Goal: Task Accomplishment & Management: Manage account settings

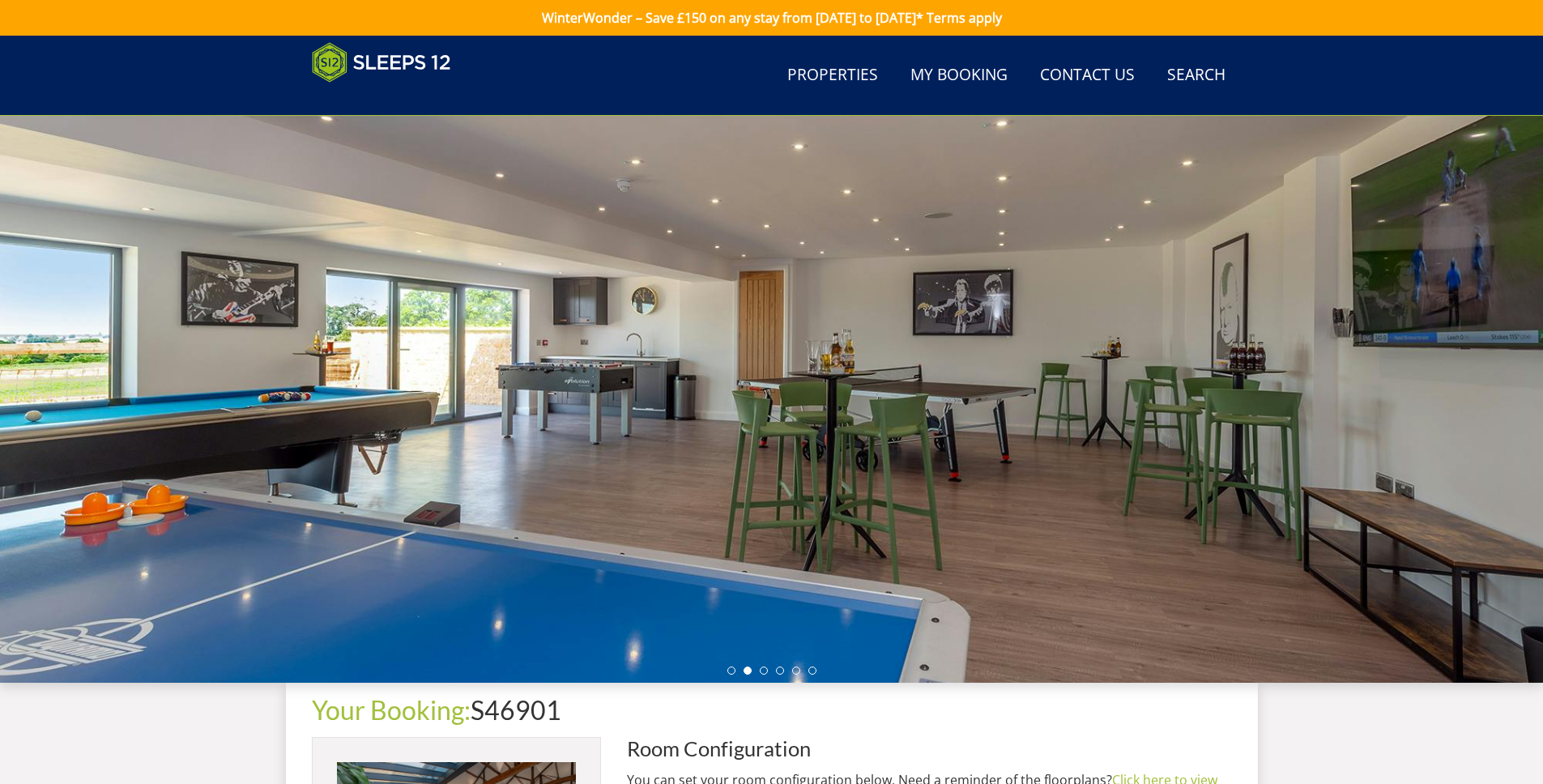
select select "2079"
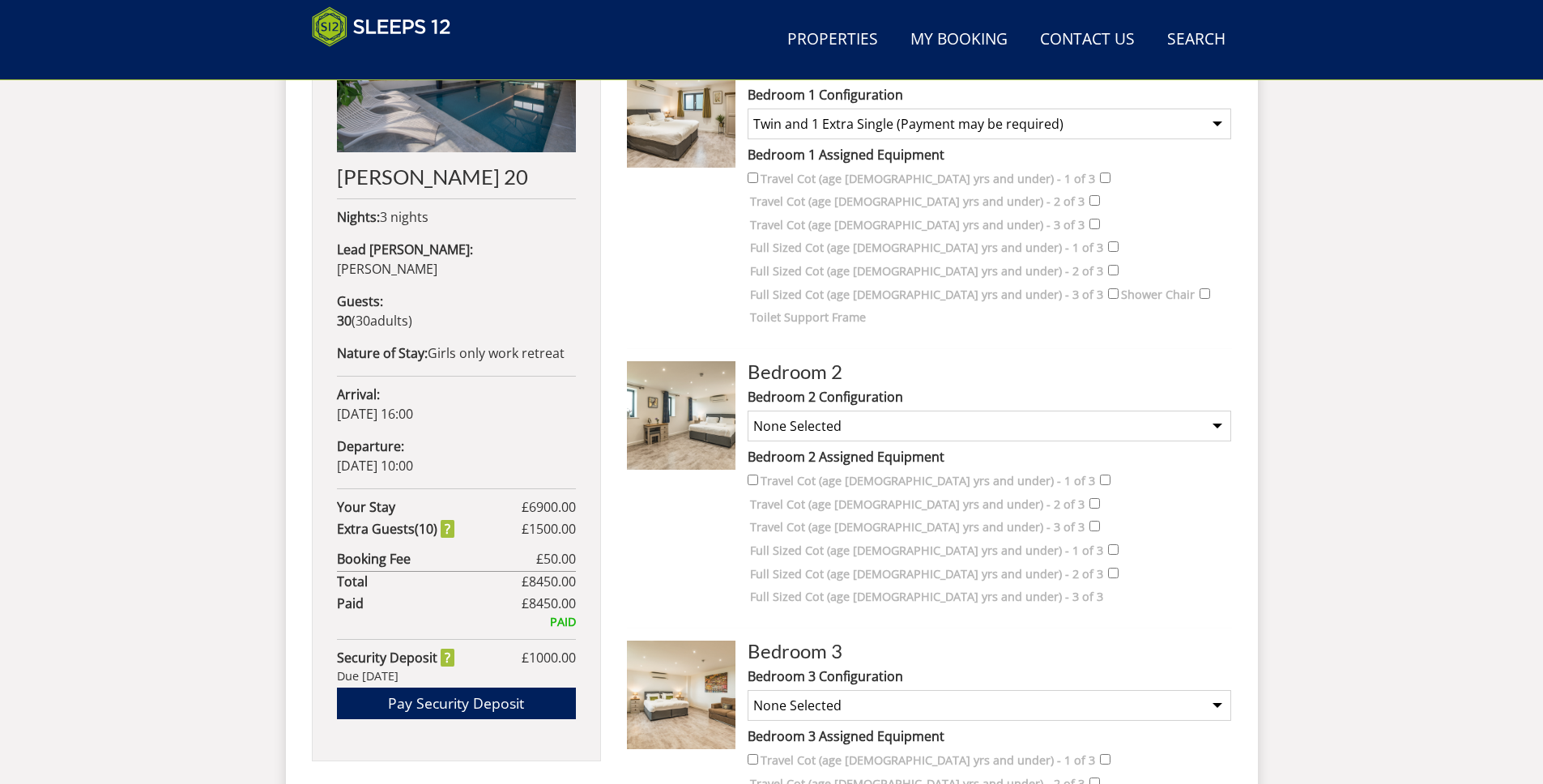
click at [879, 447] on label "Bedroom 2 Assigned Equipment" at bounding box center [990, 457] width 484 height 20
click at [859, 410] on select "None Selected Super King Room Twin Room Super King and 1 Extra Single (Payment …" at bounding box center [990, 425] width 484 height 31
select select "1775"
click at [748, 410] on select "None Selected Super King Room Twin Room Super King and 1 Extra Single (Payment …" at bounding box center [990, 425] width 484 height 31
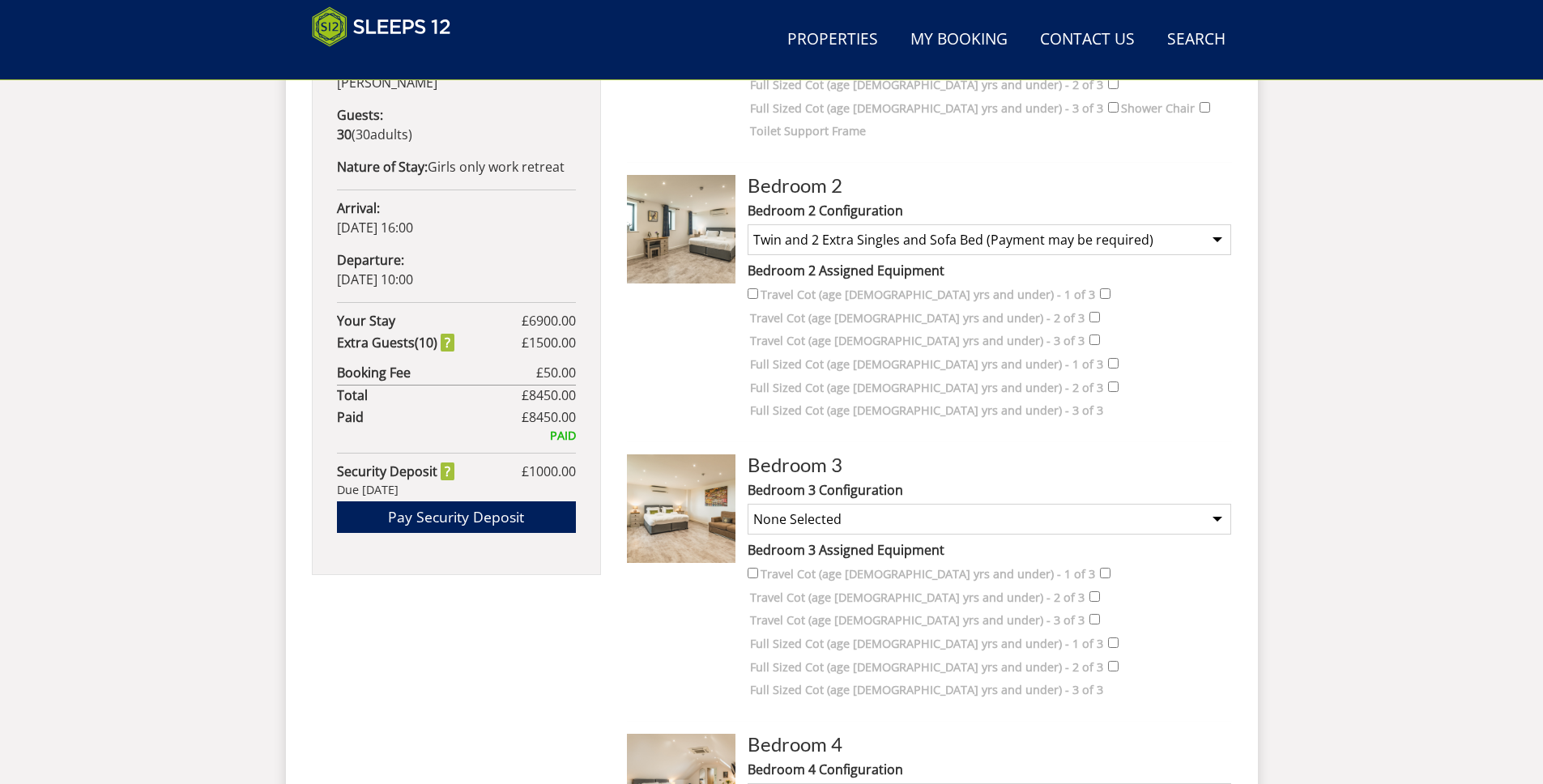
scroll to position [1023, 0]
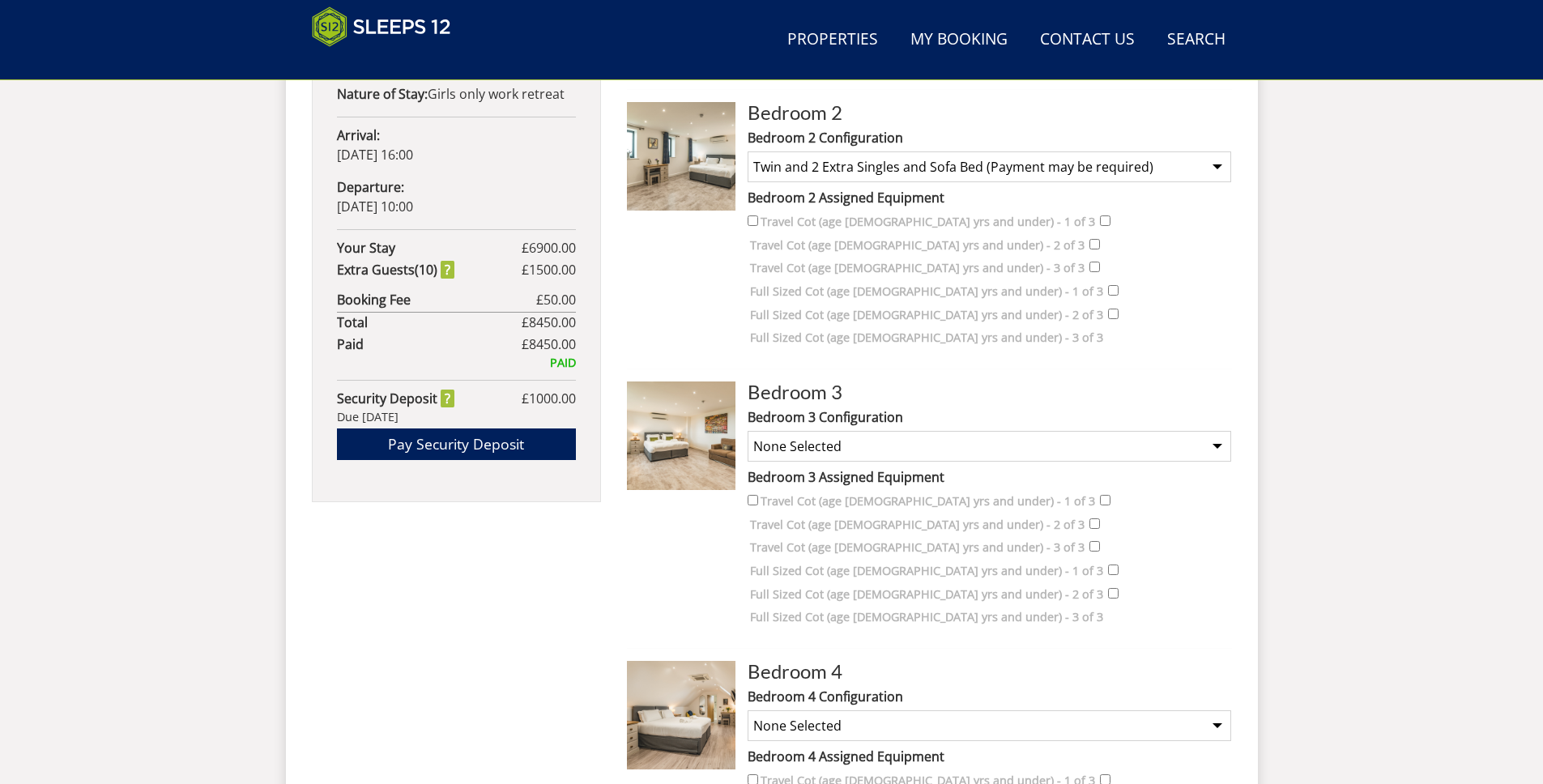
click at [803, 431] on select "None Selected Super King Room Twin Room Super King and 1 Extra Single (Payment …" at bounding box center [990, 446] width 484 height 31
select select "1783"
click at [748, 431] on select "None Selected Super King Room Twin Room Super King and 1 Extra Single (Payment …" at bounding box center [990, 446] width 484 height 31
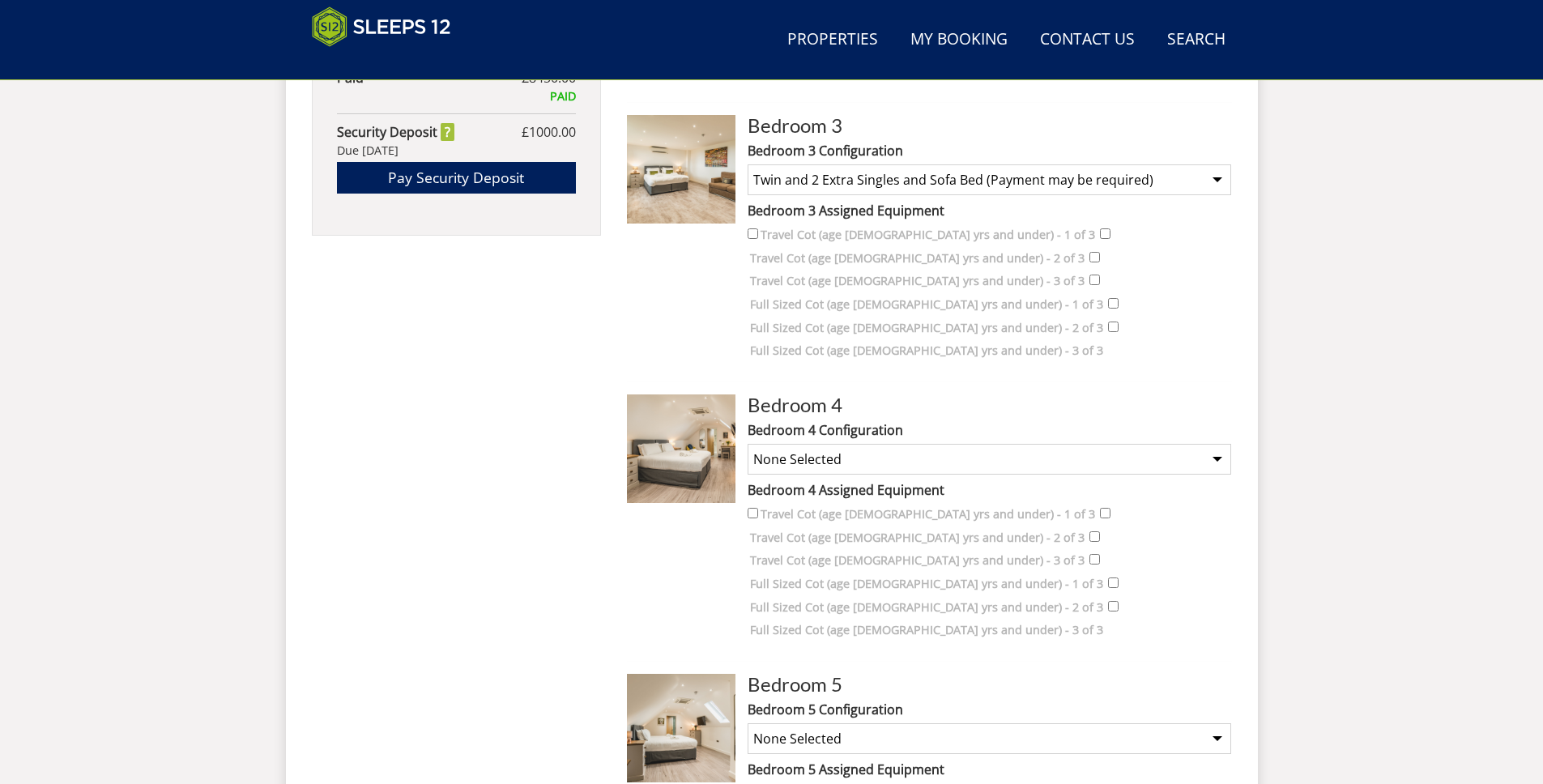
scroll to position [1293, 0]
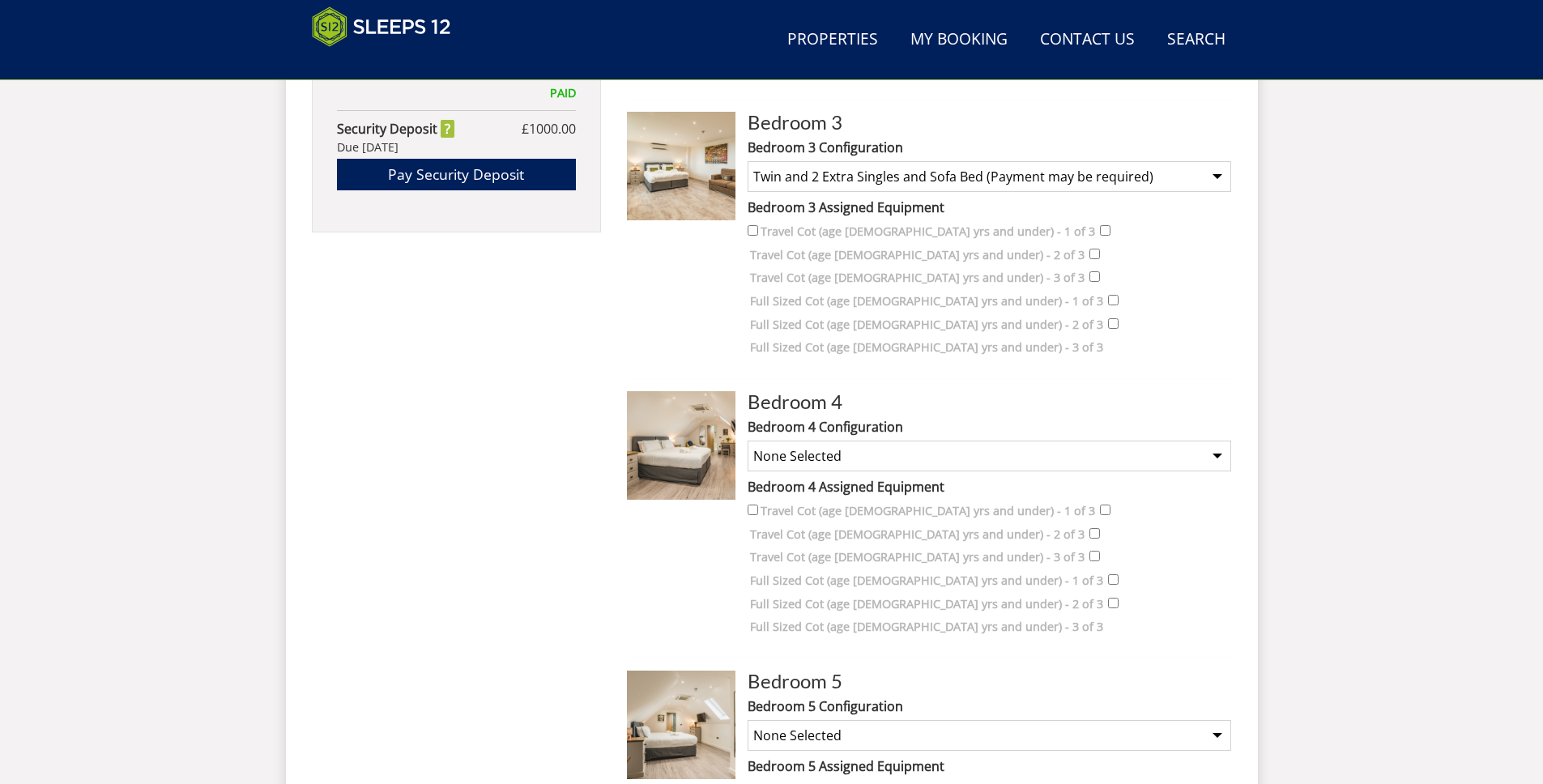
click at [810, 441] on select "None Selected Super King Room Twin Room Super King and 1 Extra Single (Payment …" at bounding box center [990, 456] width 484 height 31
select select "1789"
click at [748, 441] on select "None Selected Super King Room Twin Room Super King and 1 Extra Single (Payment …" at bounding box center [990, 456] width 484 height 31
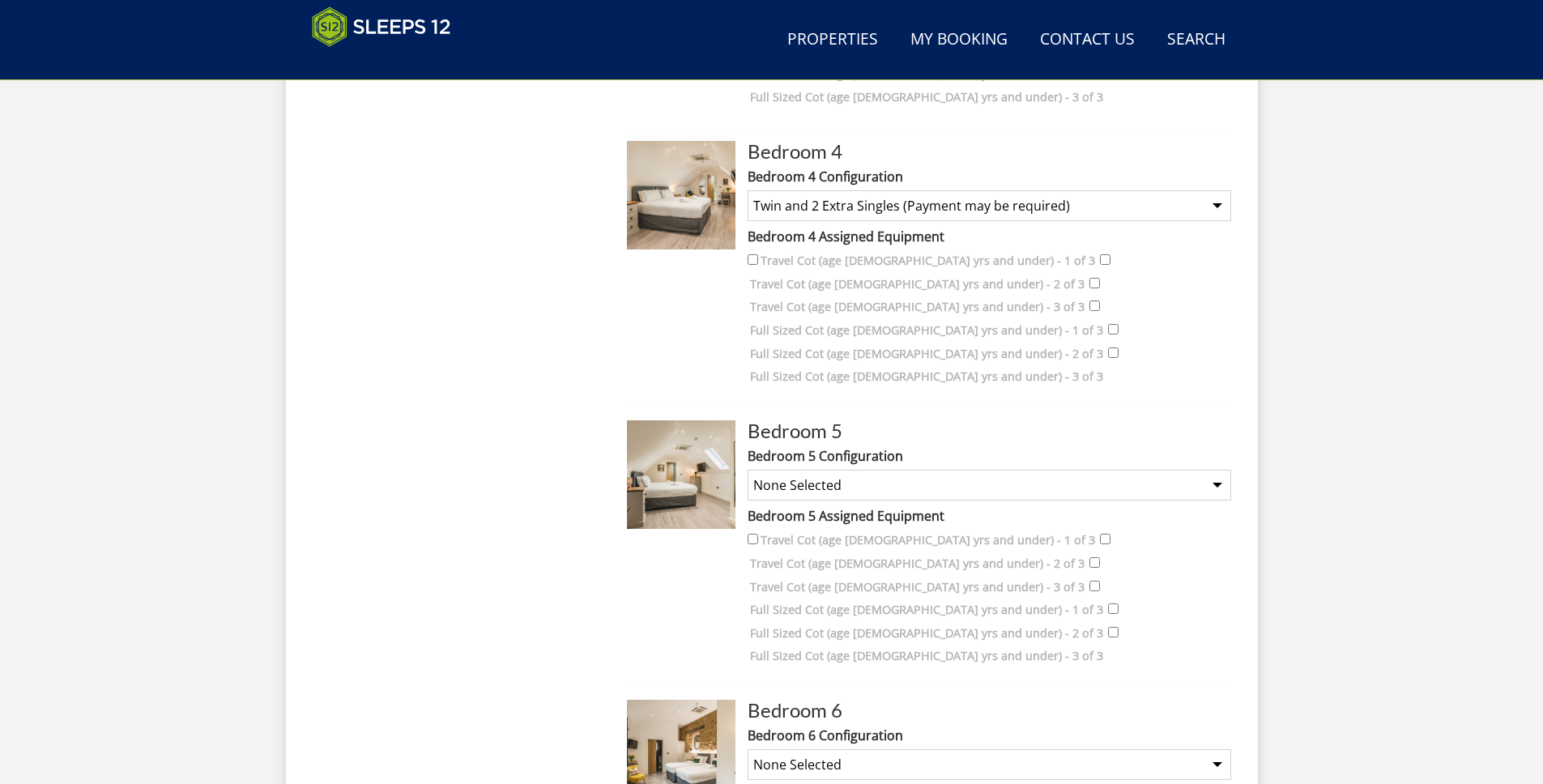
scroll to position [1556, 0]
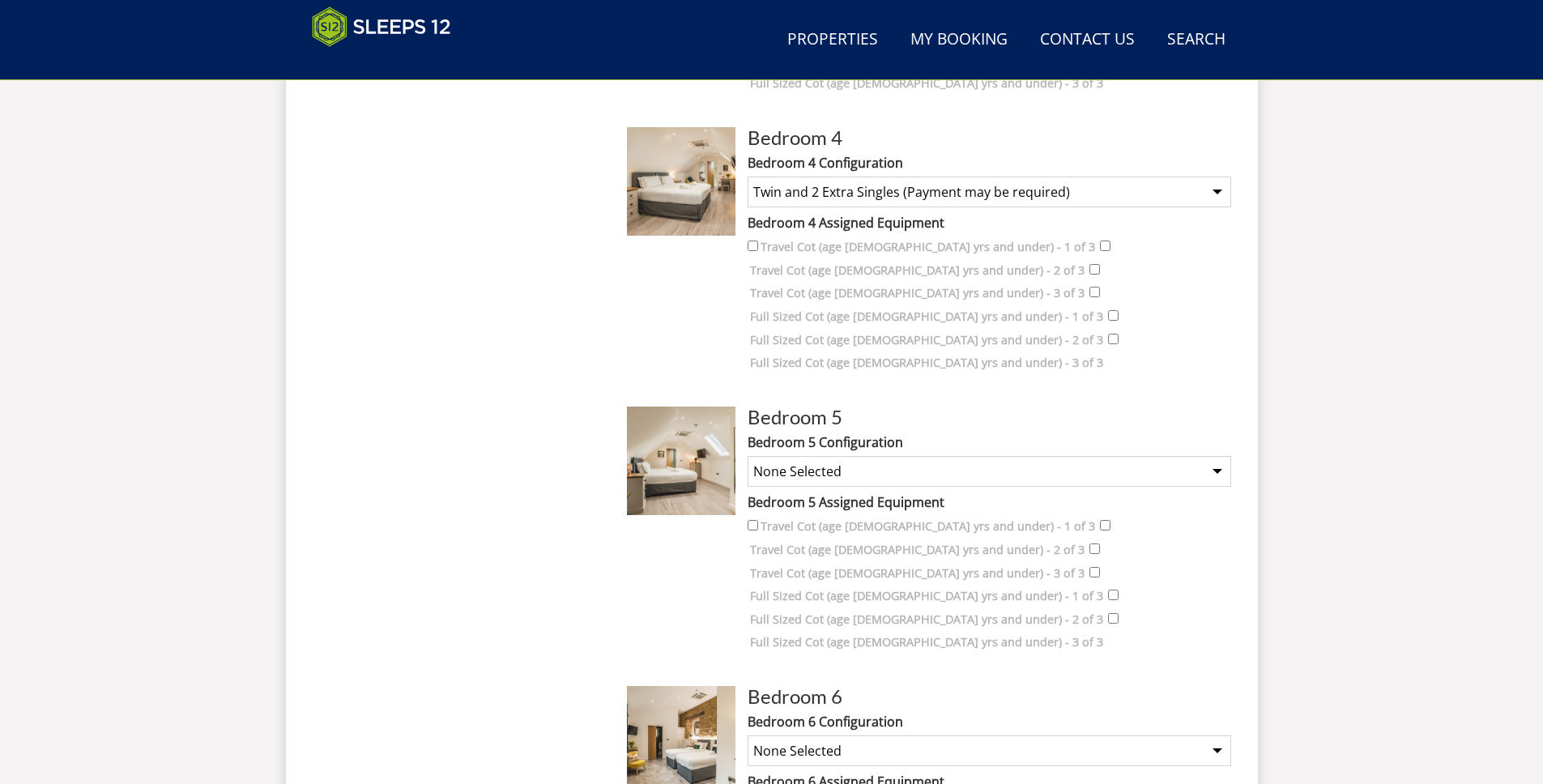
click at [807, 456] on select "None Selected Super King Room Twin Room Super King and 1 Extra Single (Payment …" at bounding box center [990, 471] width 484 height 31
select select "1793"
click at [748, 456] on select "None Selected Super King Room Twin Room Super King and 1 Extra Single (Payment …" at bounding box center [990, 471] width 484 height 31
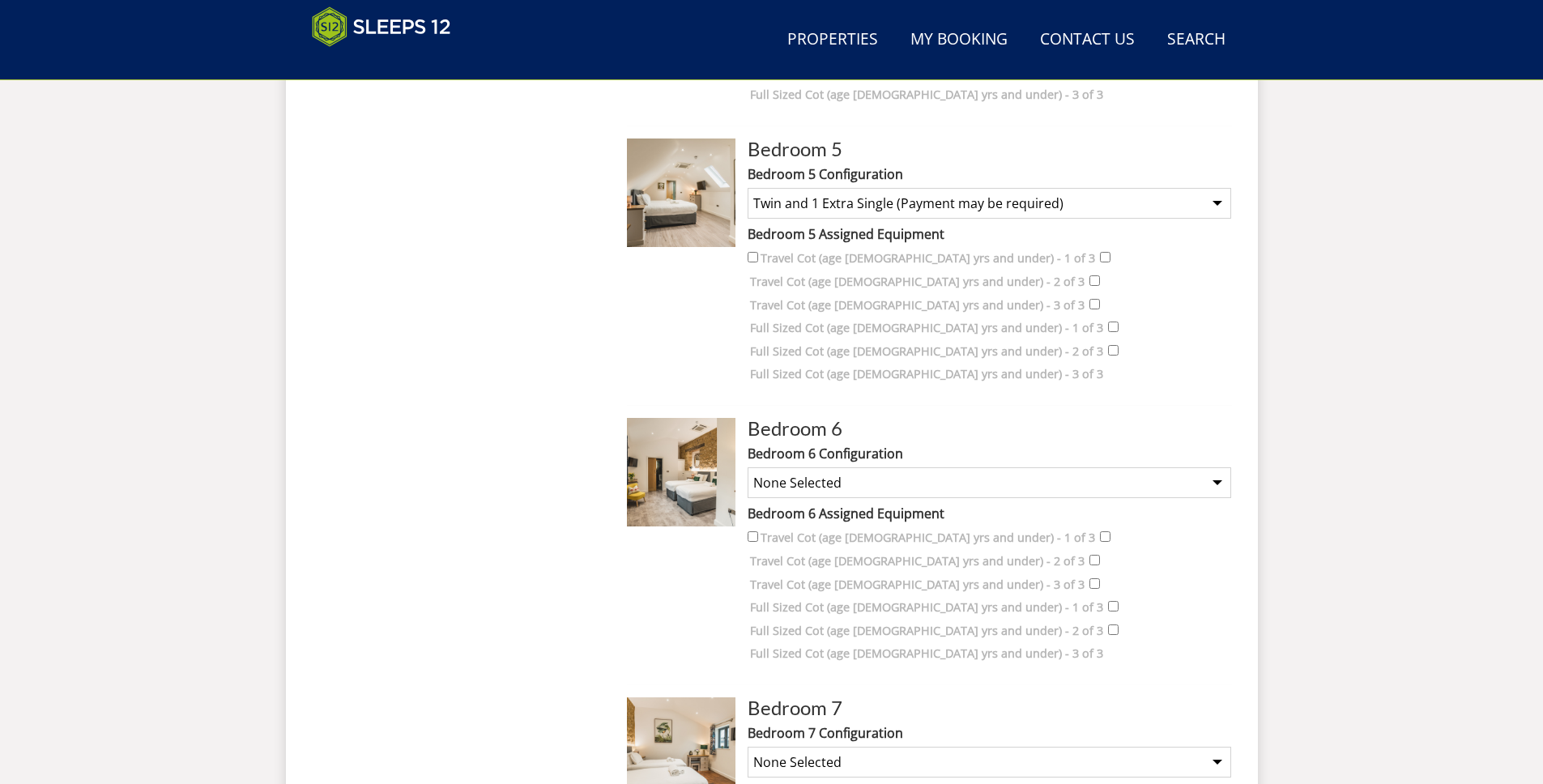
scroll to position [1839, 0]
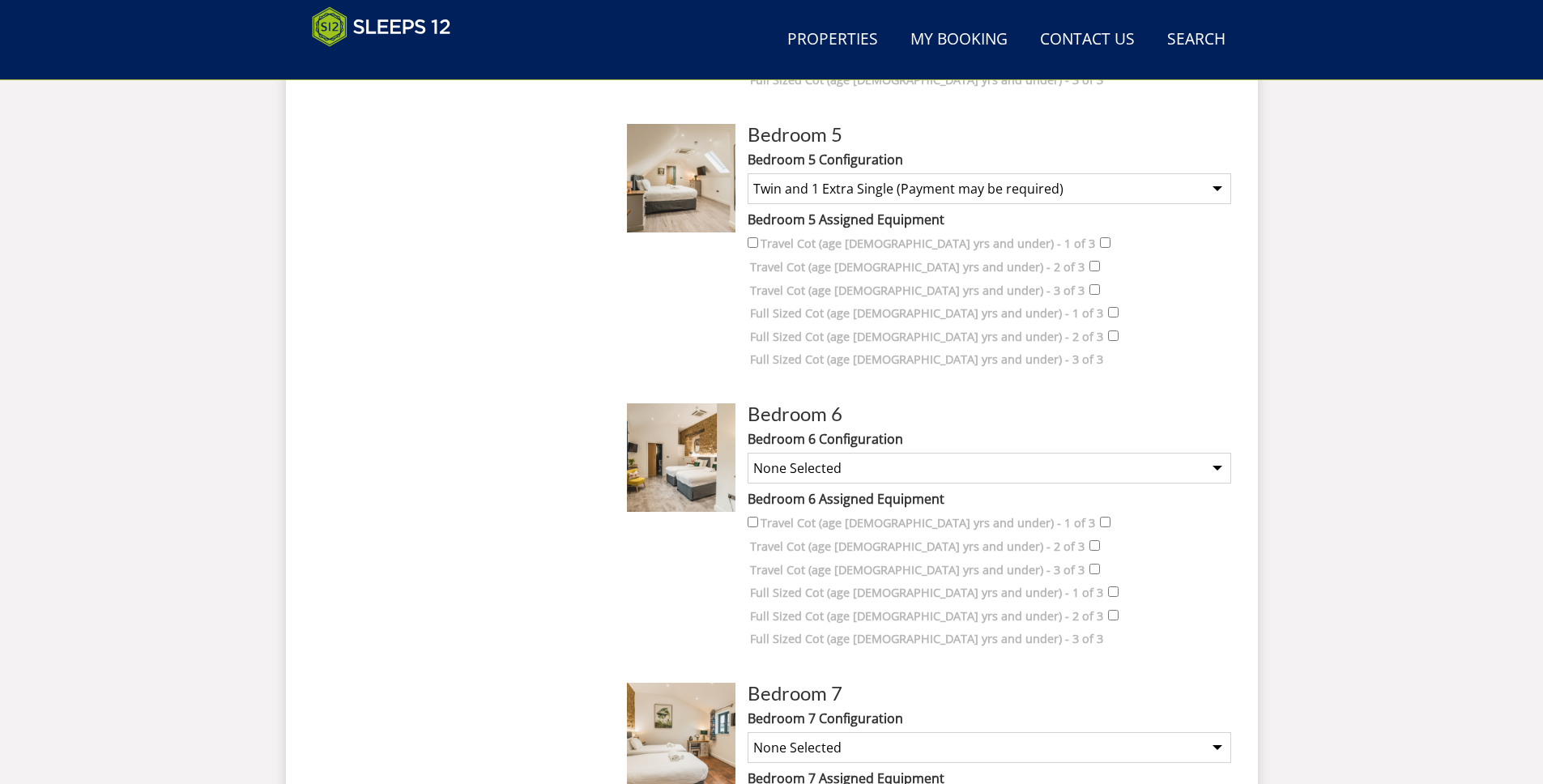
click at [802, 452] on select "None Selected Super King Room Twin Room" at bounding box center [990, 467] width 484 height 31
select select "1795"
click at [748, 452] on select "None Selected Super King Room Twin Room" at bounding box center [990, 467] width 484 height 31
click at [839, 732] on select "None Selected Super King Room Twin Room" at bounding box center [990, 747] width 484 height 31
select select "1797"
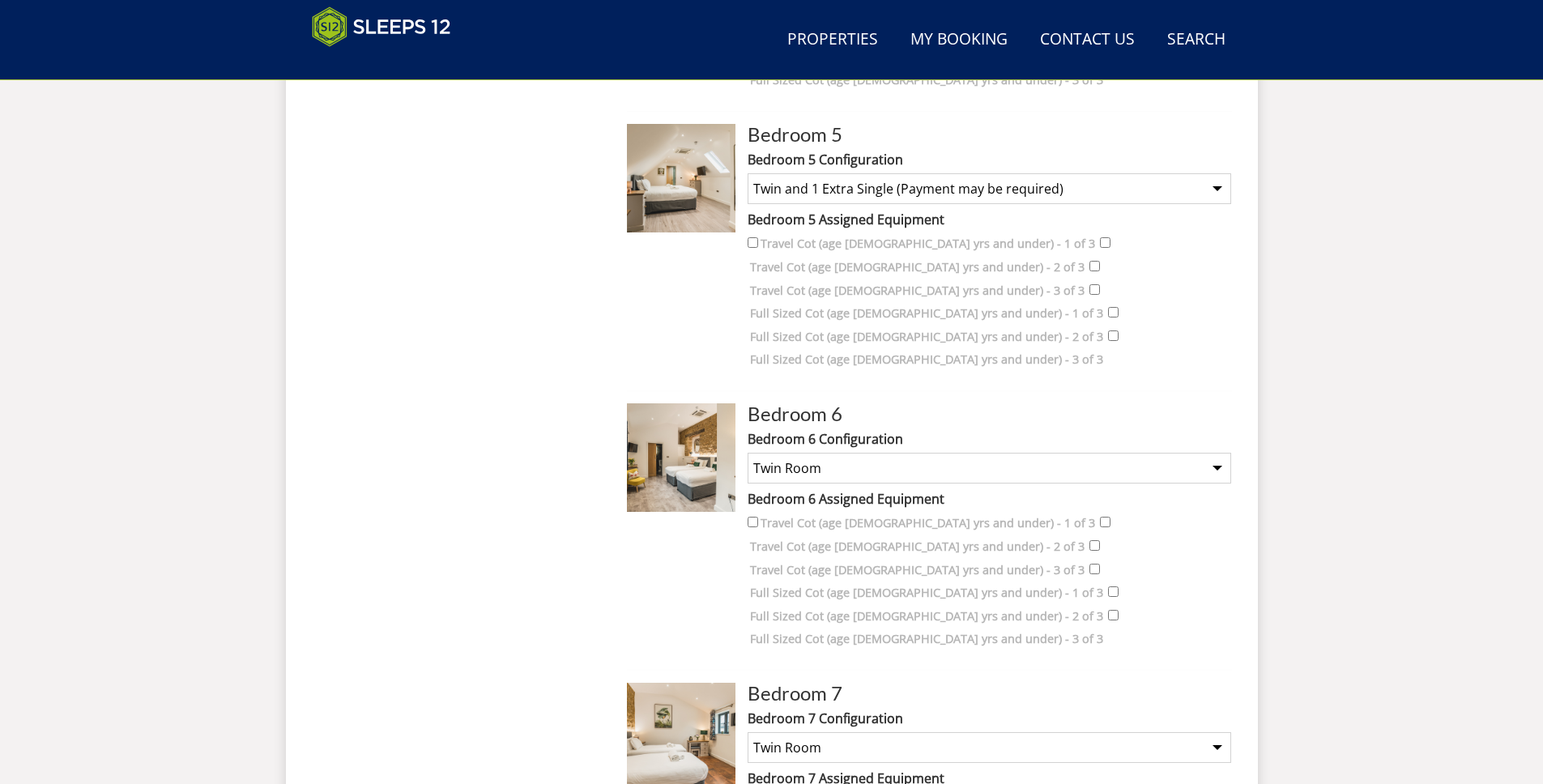
click at [748, 732] on select "None Selected Super King Room Twin Room" at bounding box center [990, 747] width 484 height 31
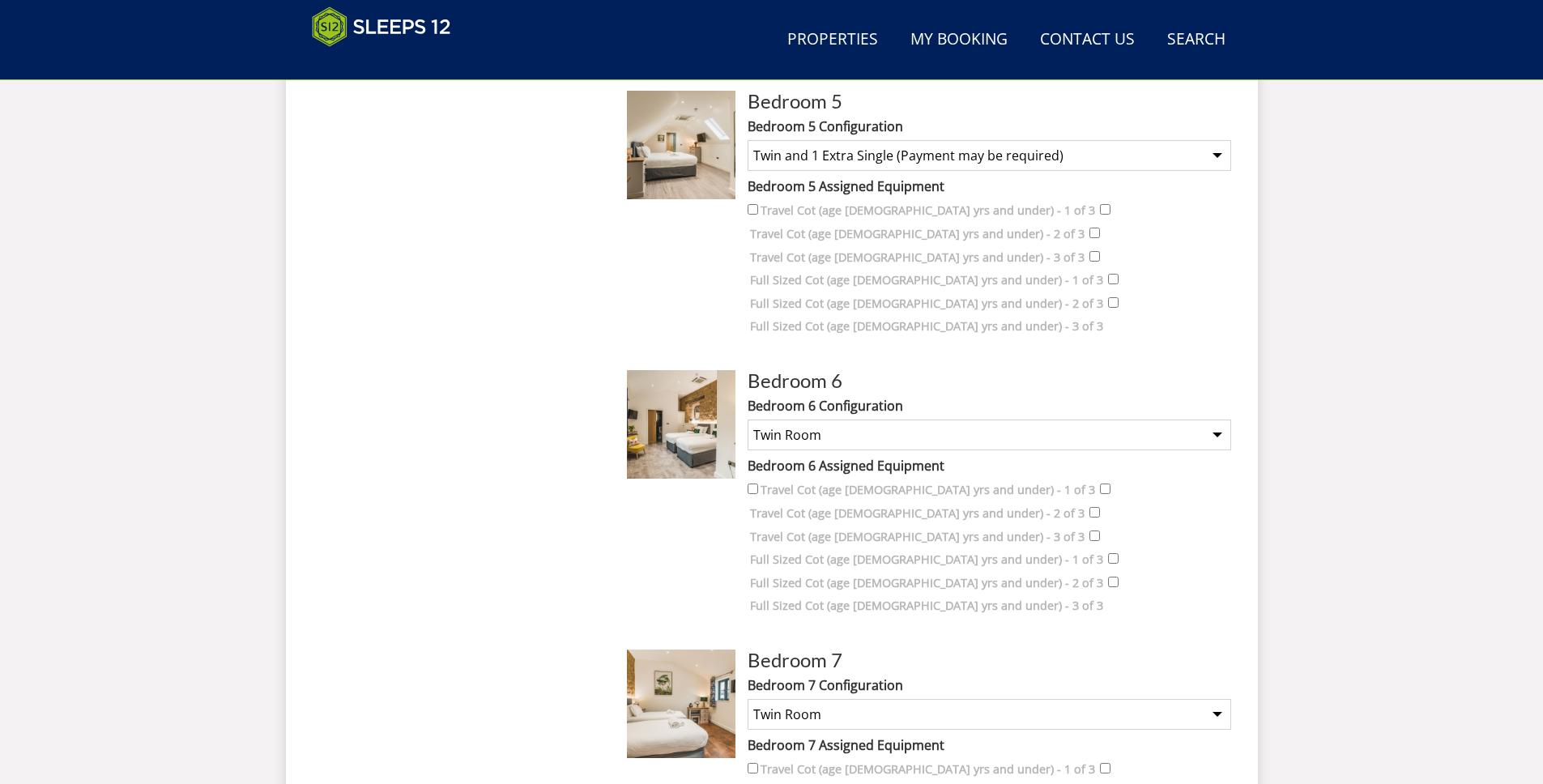
scroll to position [2073, 0]
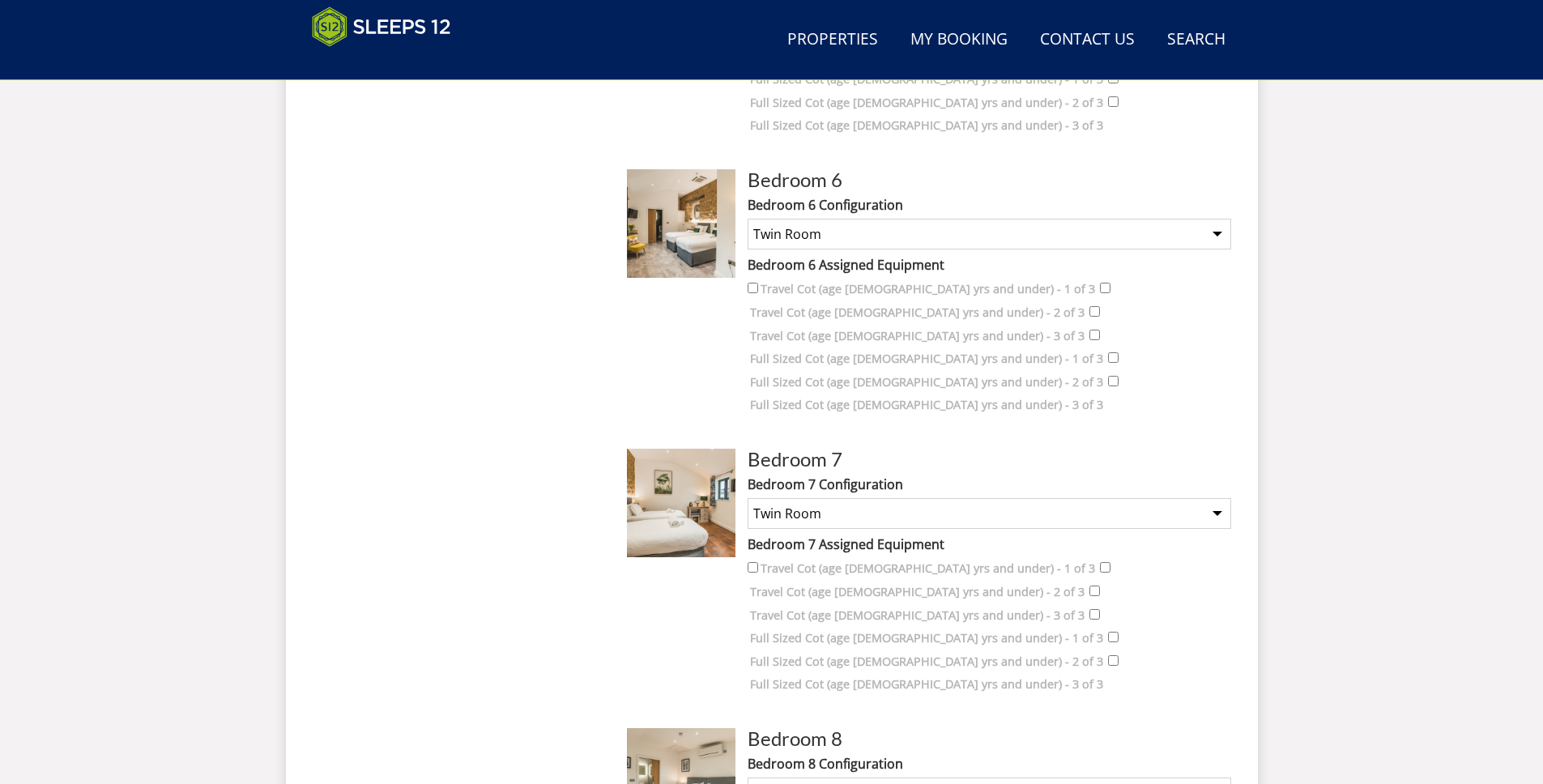
click at [831, 777] on select "None Selected Super King Room Twin Room" at bounding box center [990, 792] width 484 height 31
select select "1799"
click at [748, 777] on select "None Selected Super King Room Twin Room" at bounding box center [990, 792] width 484 height 31
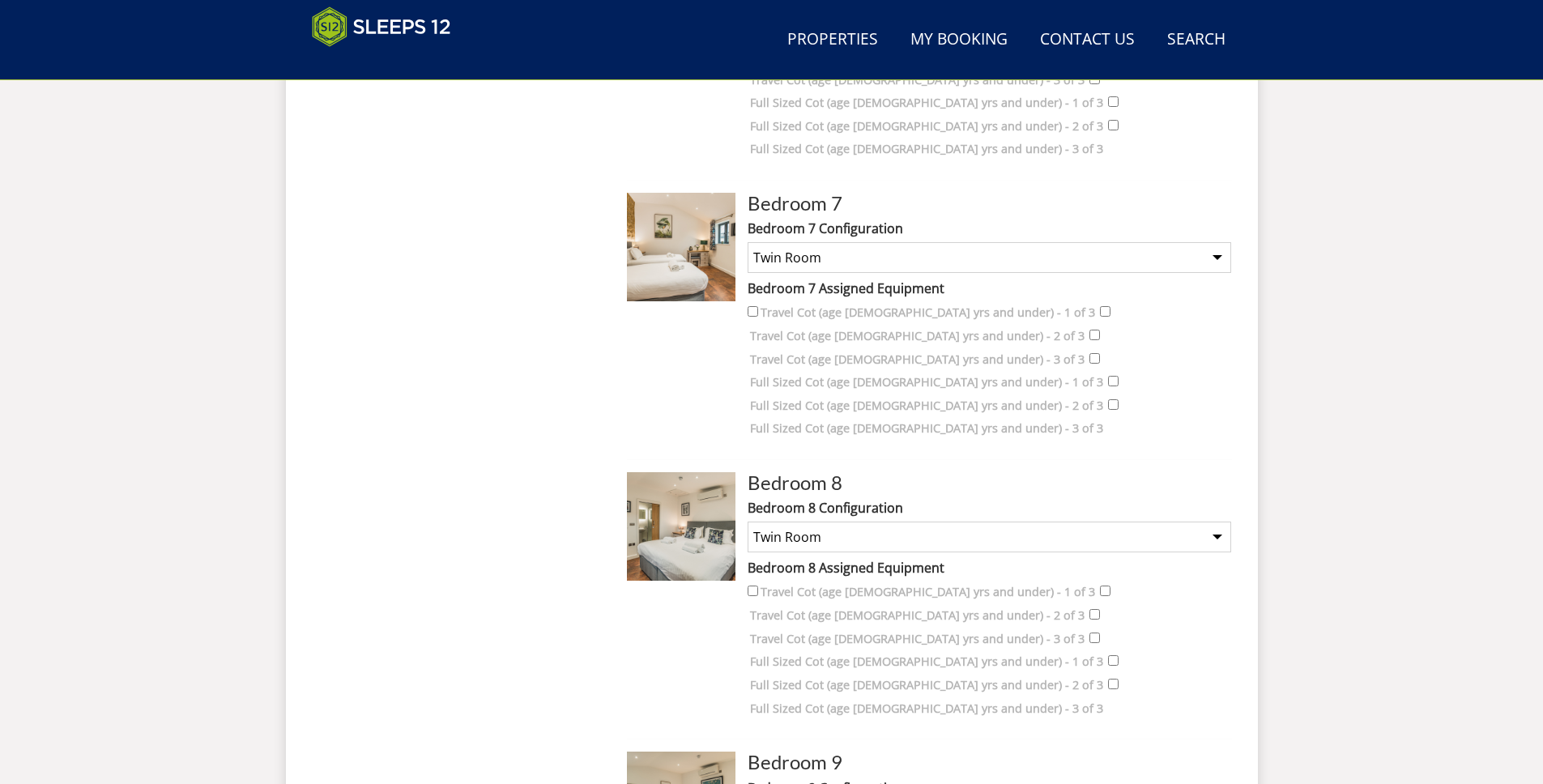
scroll to position [2332, 0]
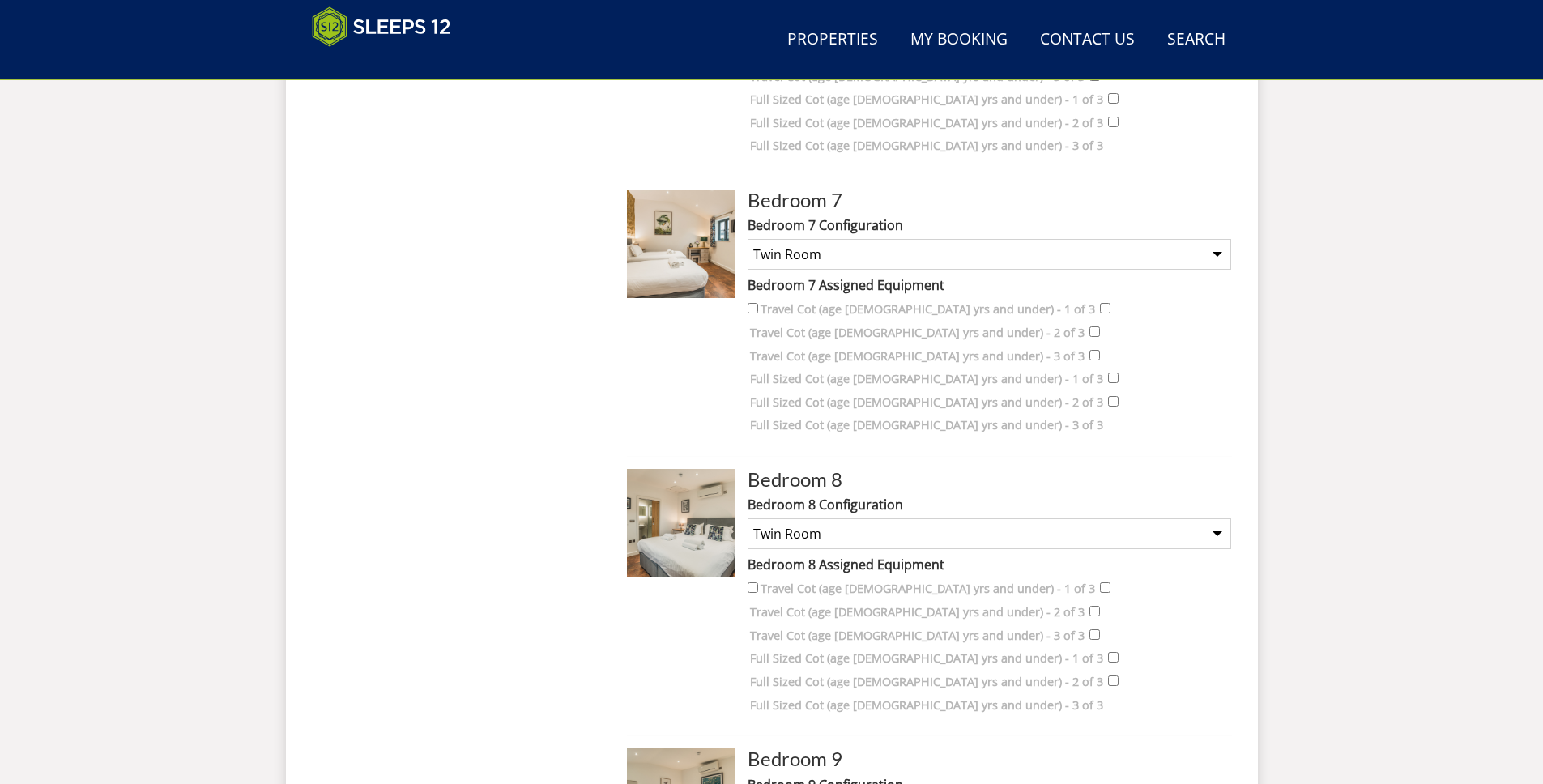
select select "1801"
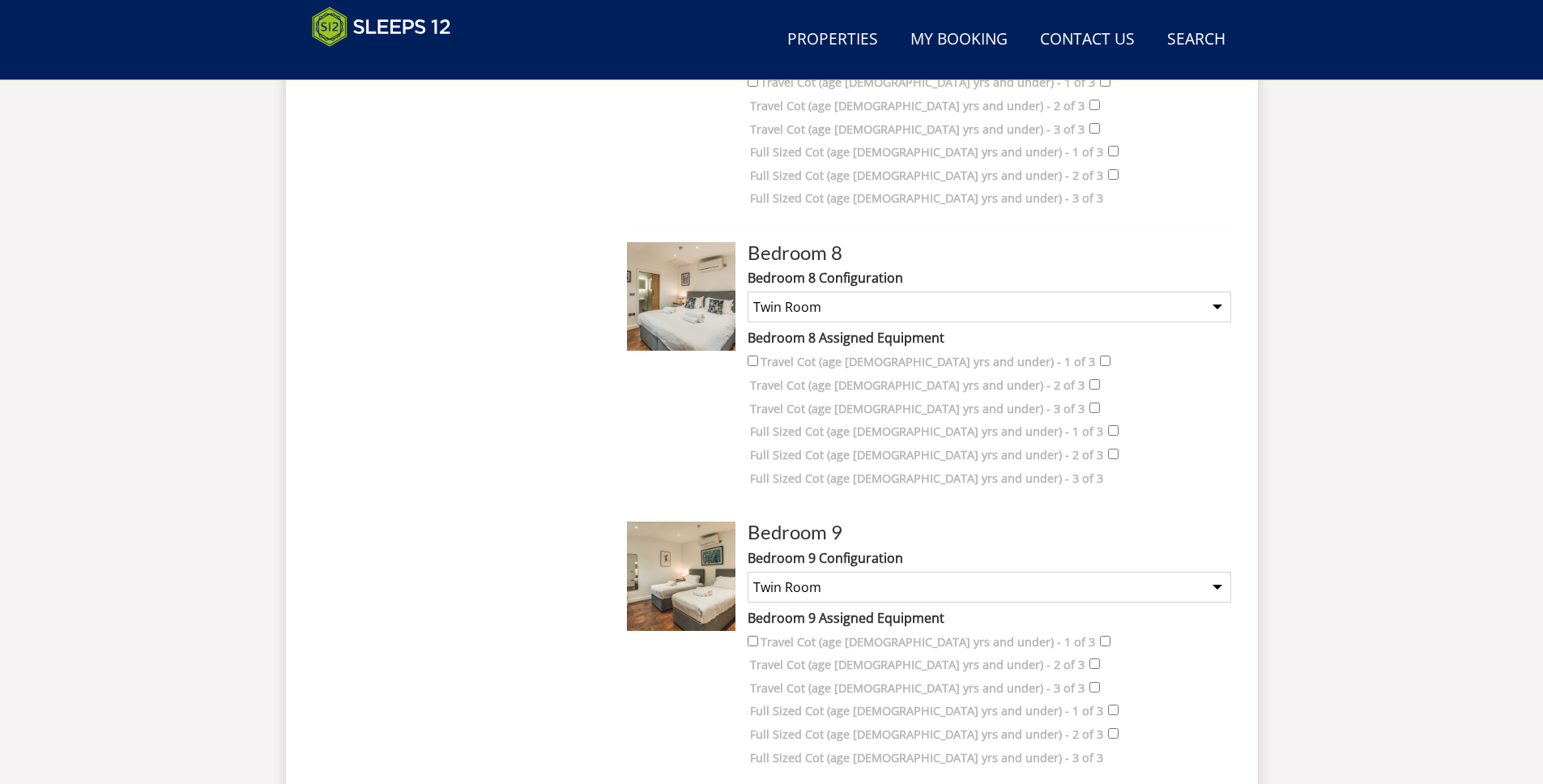
scroll to position [2603, 0]
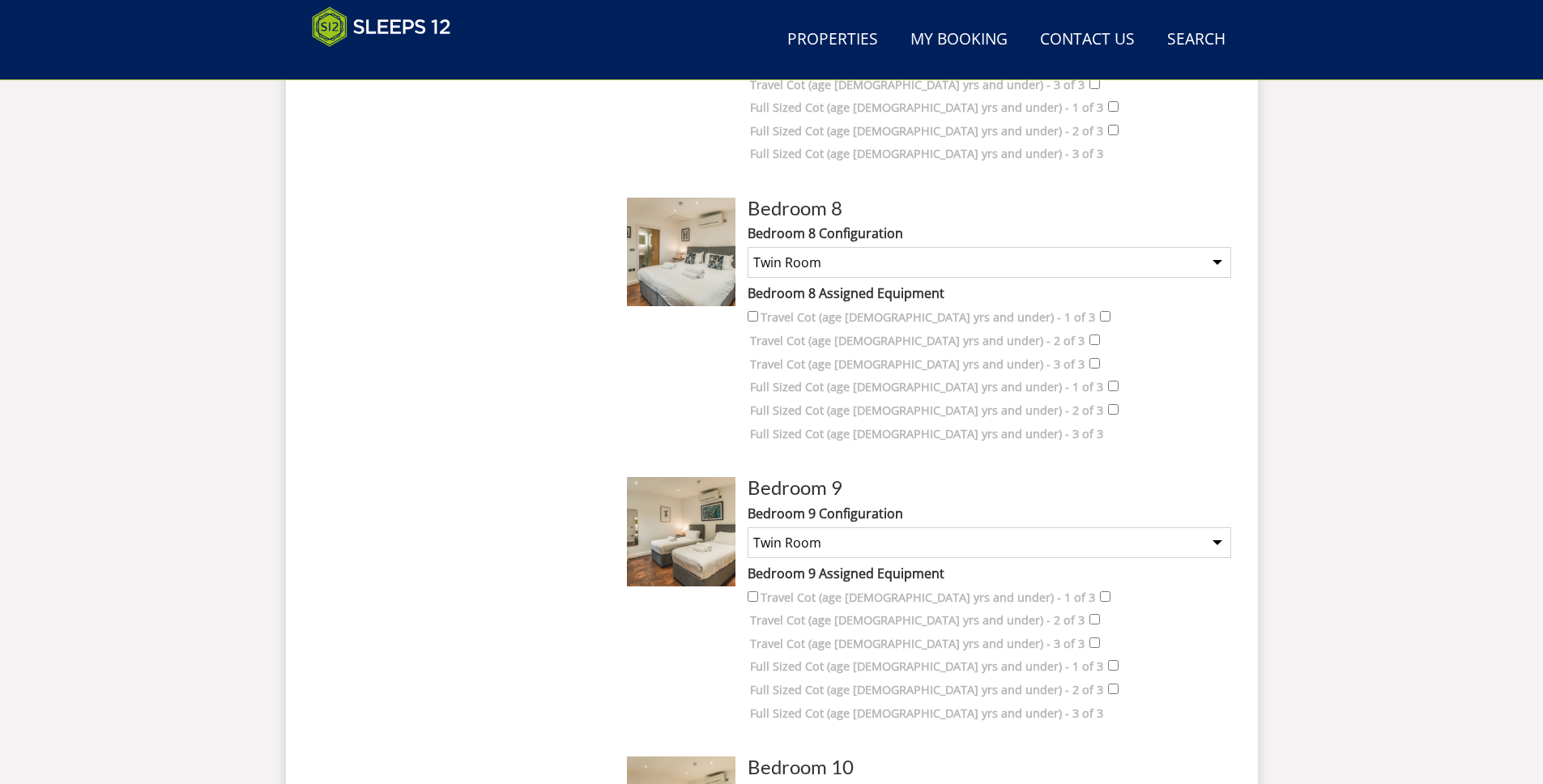
select select "1803"
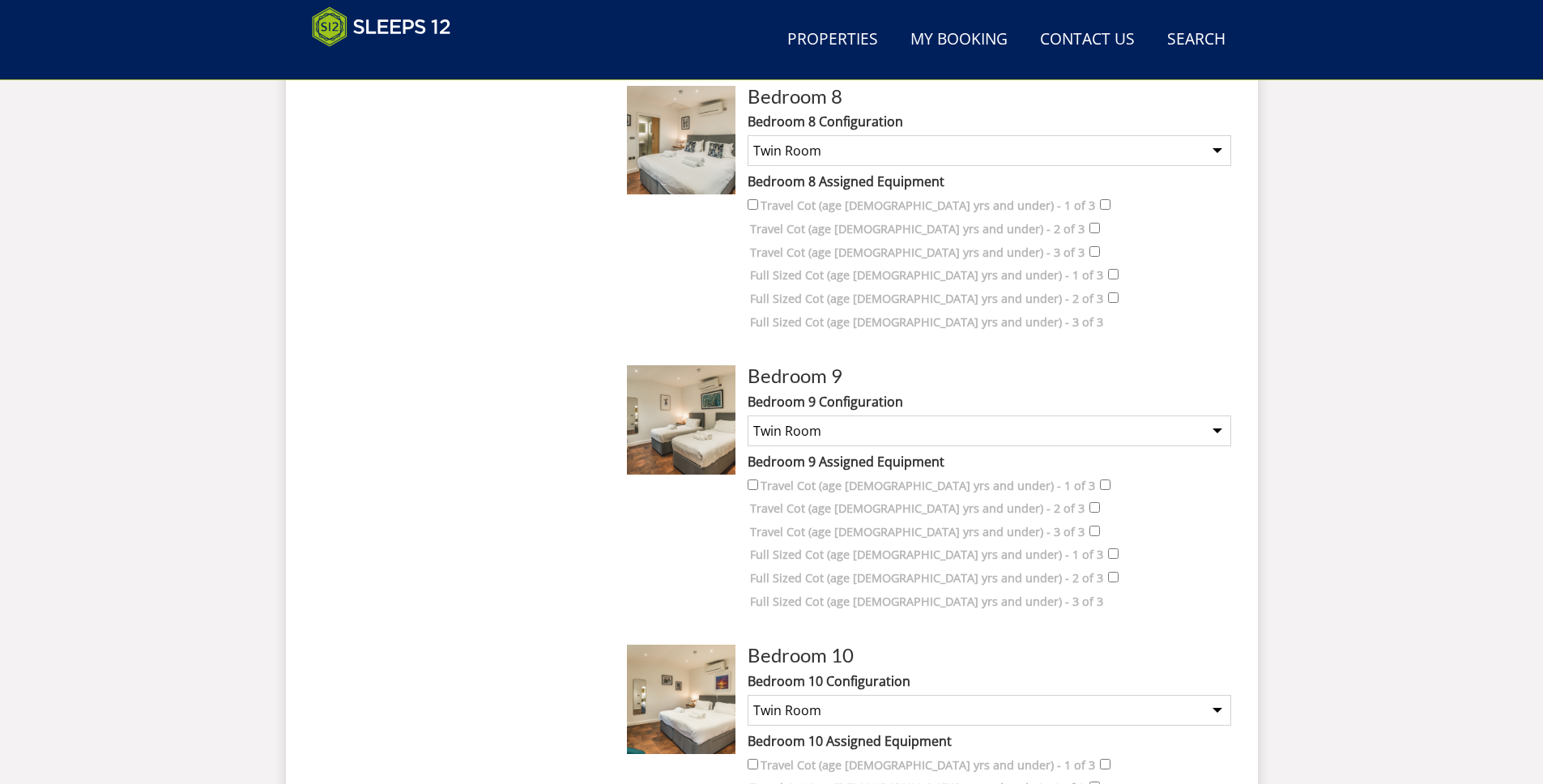
scroll to position [3064, 0]
